Goal: Communication & Community: Answer question/provide support

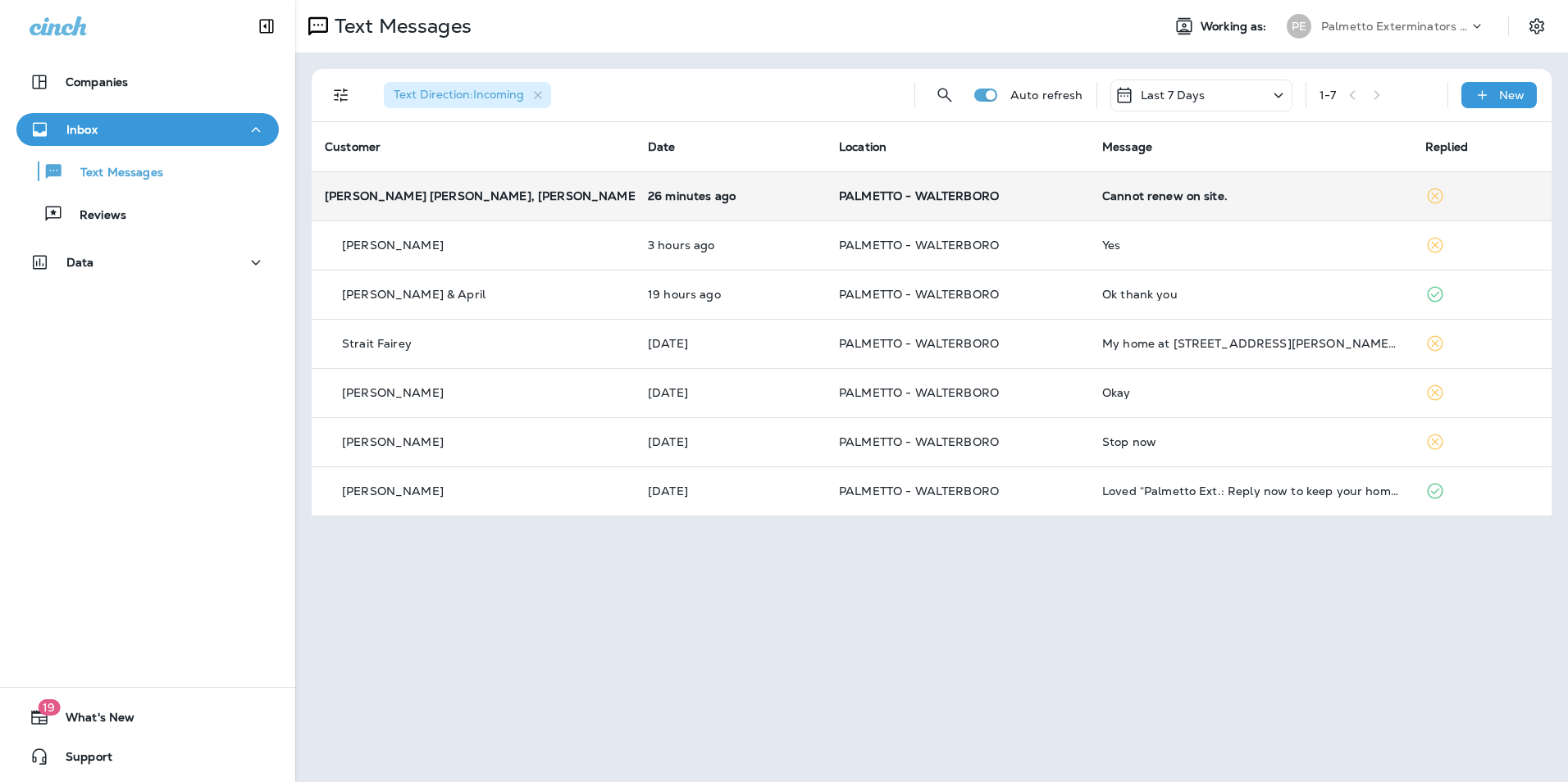
click at [1212, 199] on div "Cannot renew on site." at bounding box center [1251, 196] width 297 height 13
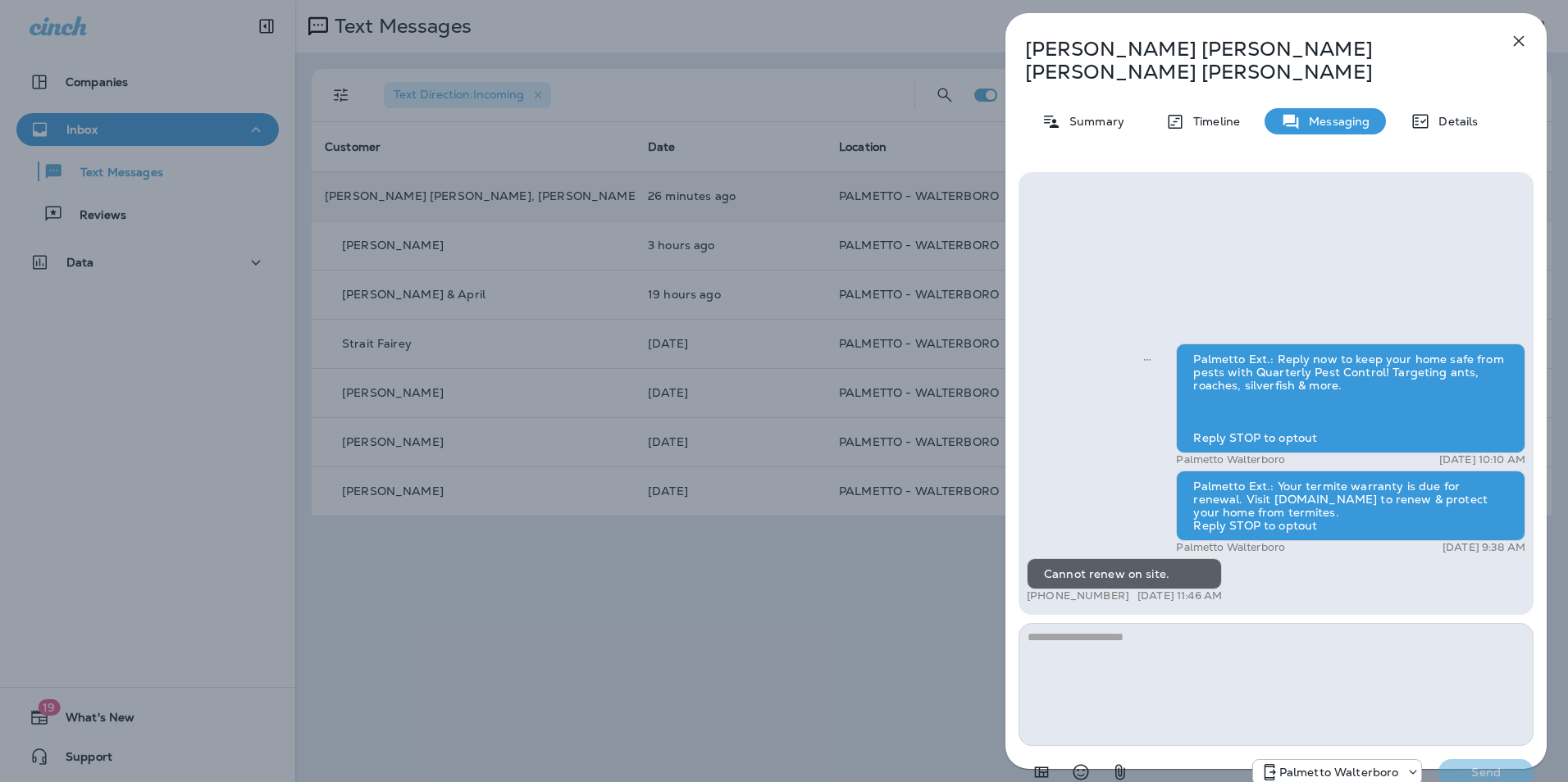
click at [1146, 623] on textarea at bounding box center [1276, 684] width 515 height 123
click at [1100, 115] on p "Summary" at bounding box center [1092, 121] width 63 height 13
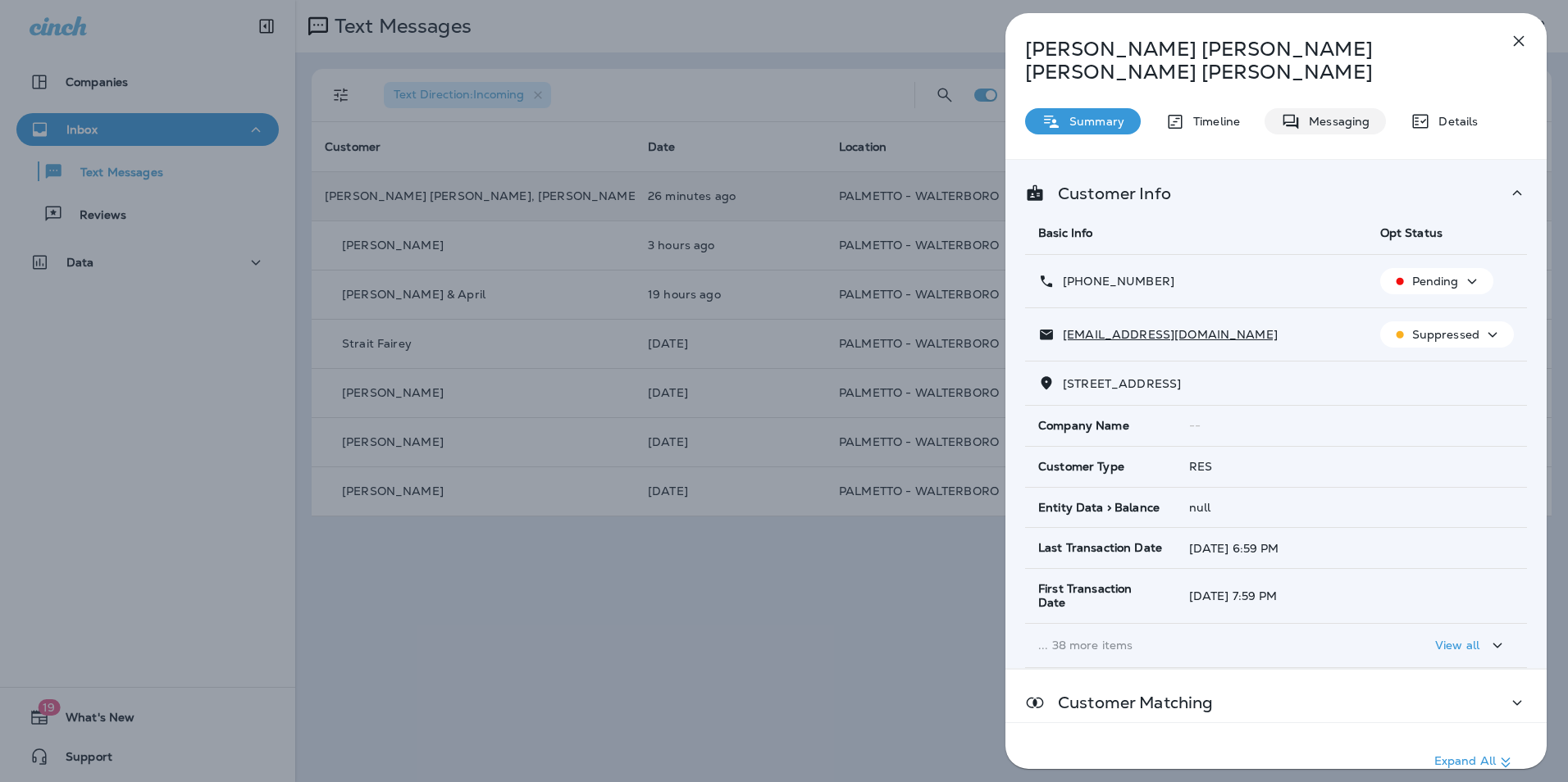
click at [1335, 115] on p "Messaging" at bounding box center [1334, 121] width 69 height 13
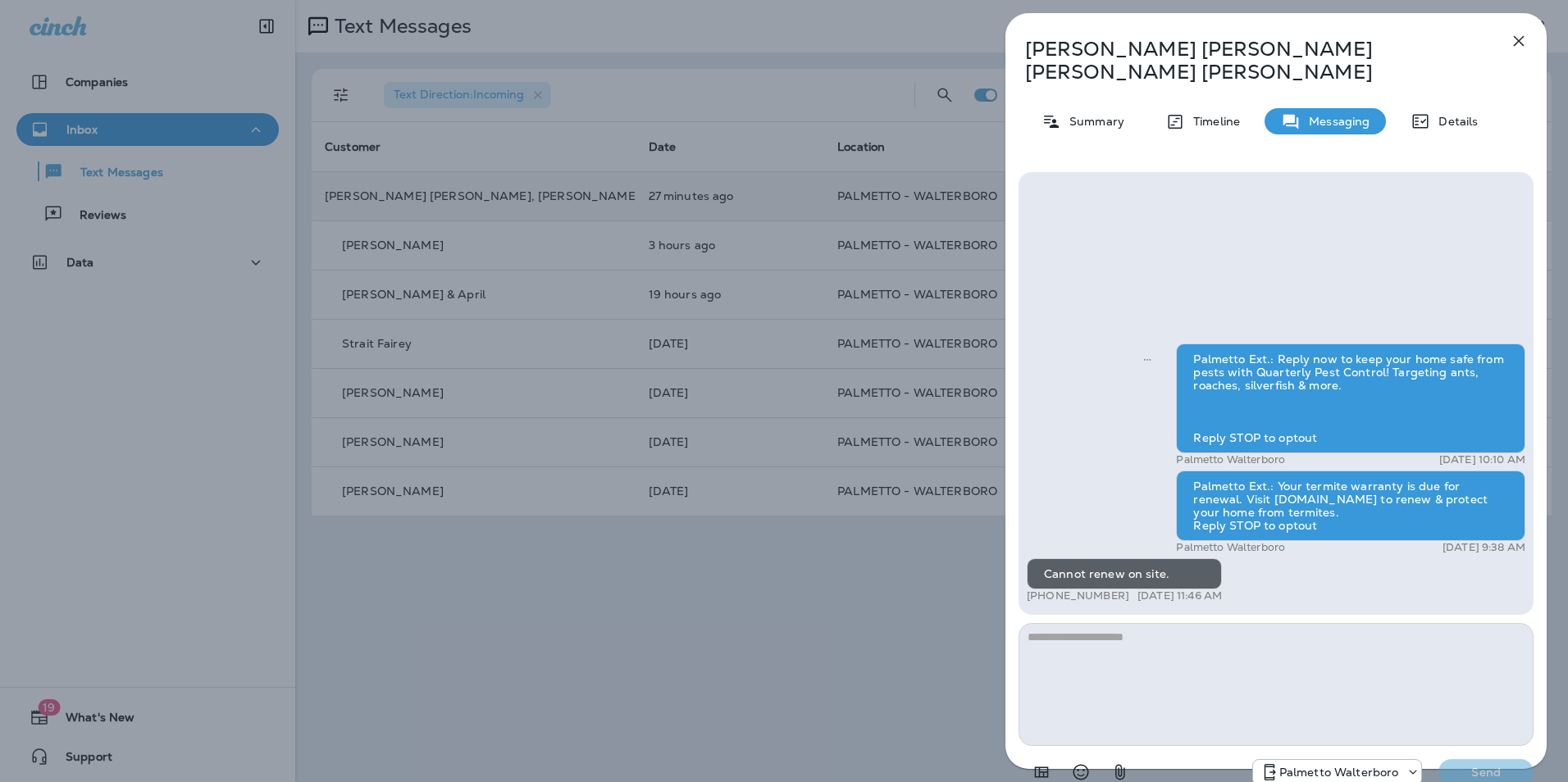
click at [1171, 636] on textarea at bounding box center [1276, 684] width 515 height 123
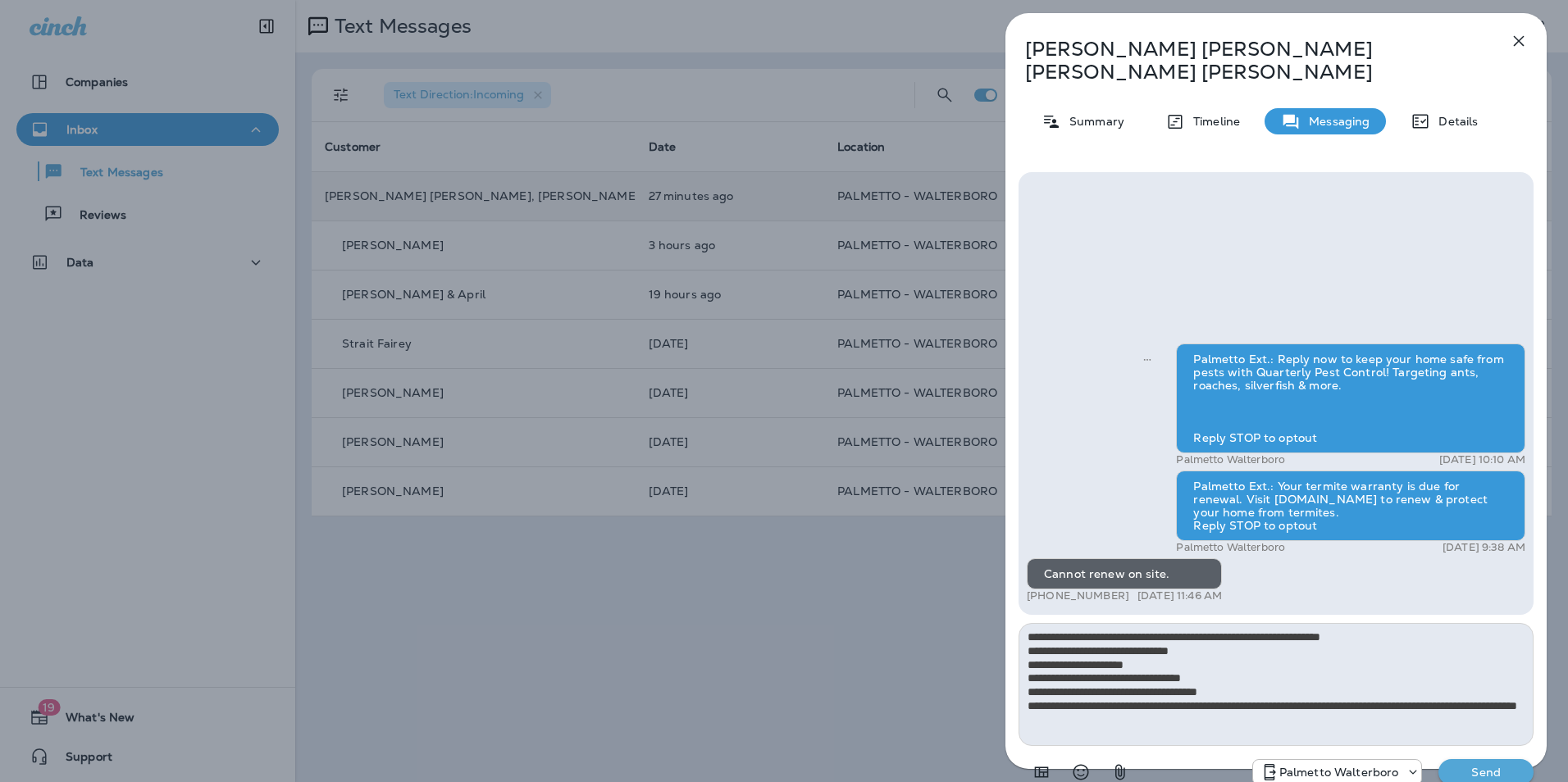
type textarea "**********"
click at [1496, 765] on p "Send" at bounding box center [1485, 772] width 69 height 14
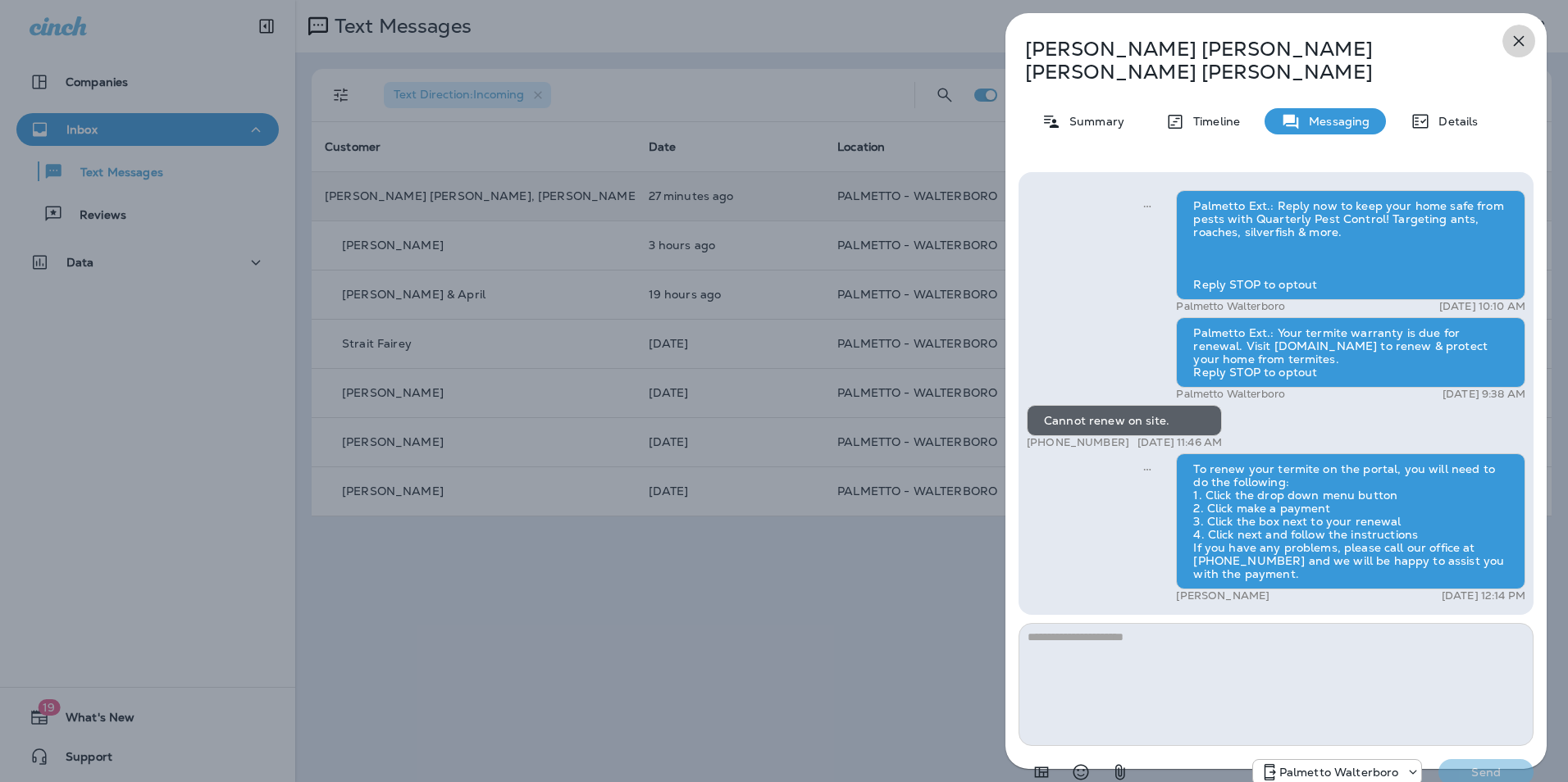
click at [1516, 39] on icon "button" at bounding box center [1519, 41] width 11 height 11
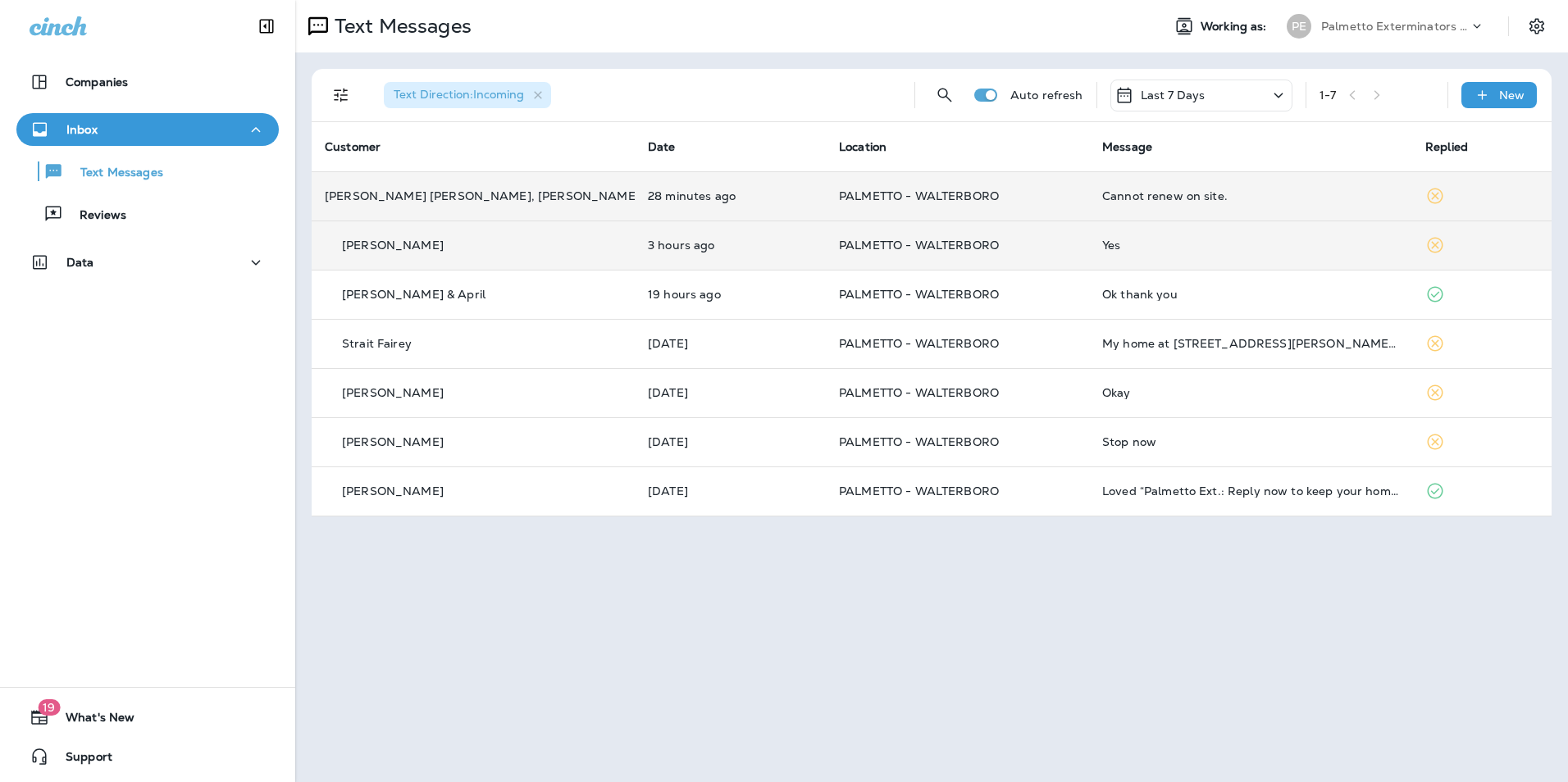
click at [1216, 234] on td "Yes" at bounding box center [1251, 245] width 323 height 49
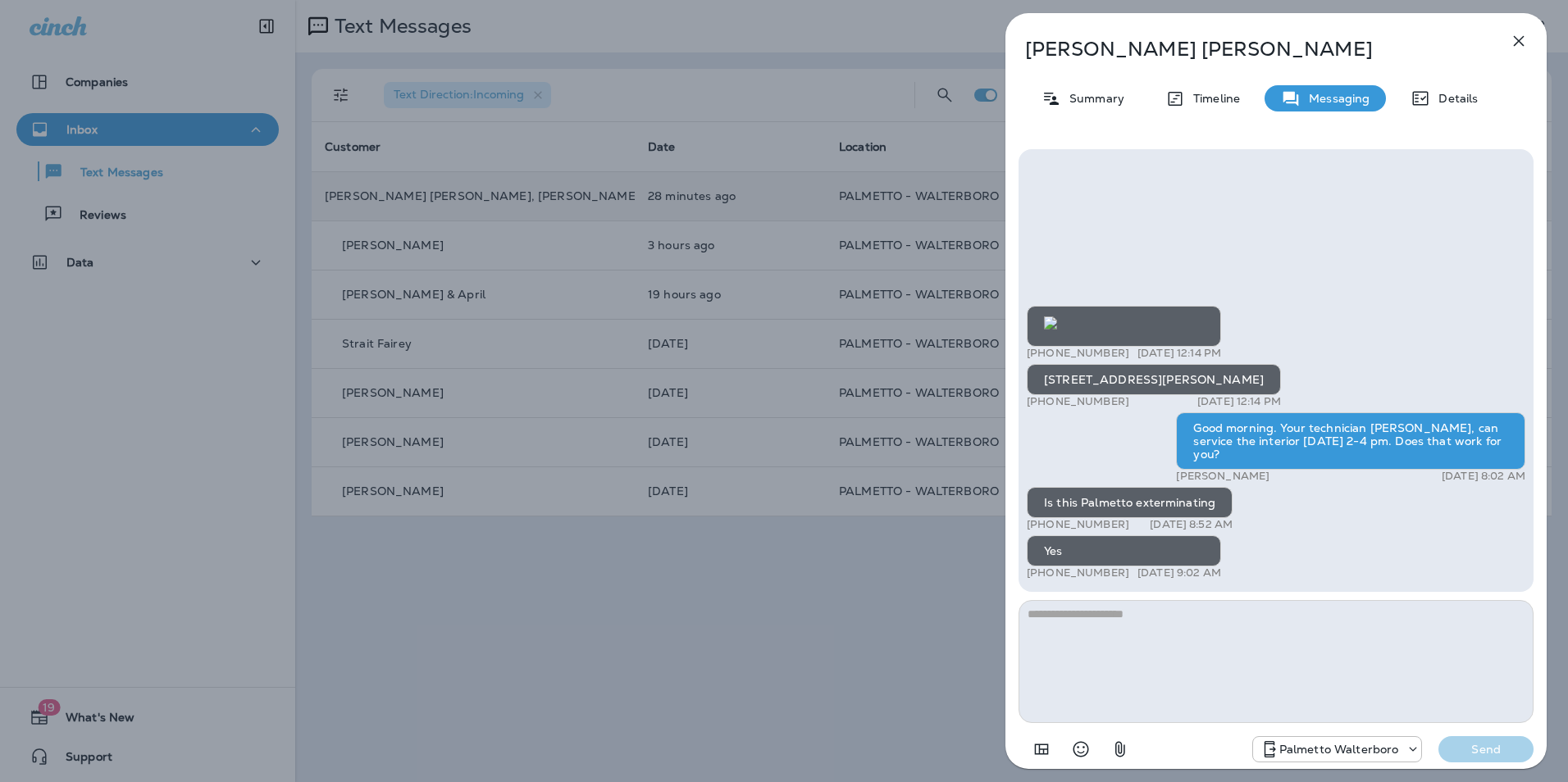
click at [1518, 47] on icon "button" at bounding box center [1518, 41] width 19 height 19
